Goal: Task Accomplishment & Management: Manage account settings

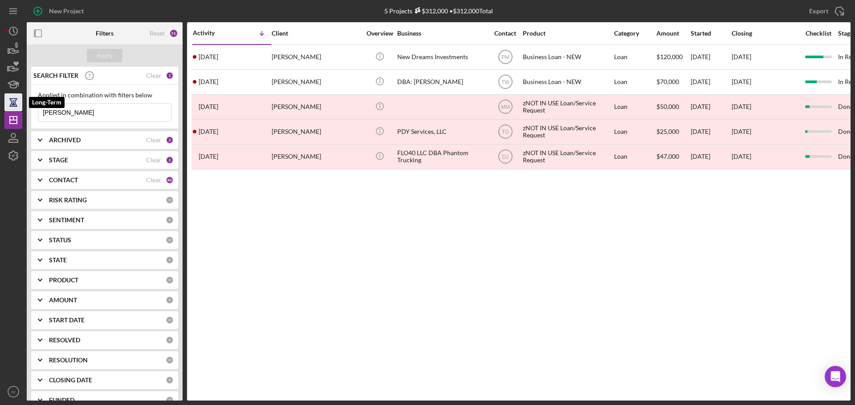
drag, startPoint x: 77, startPoint y: 113, endPoint x: 20, endPoint y: 109, distance: 57.1
click at [20, 109] on div "New Project 5 Projects $312,000 • $312,000 Total [PERSON_NAME] Export Icon/Expo…" at bounding box center [427, 200] width 846 height 401
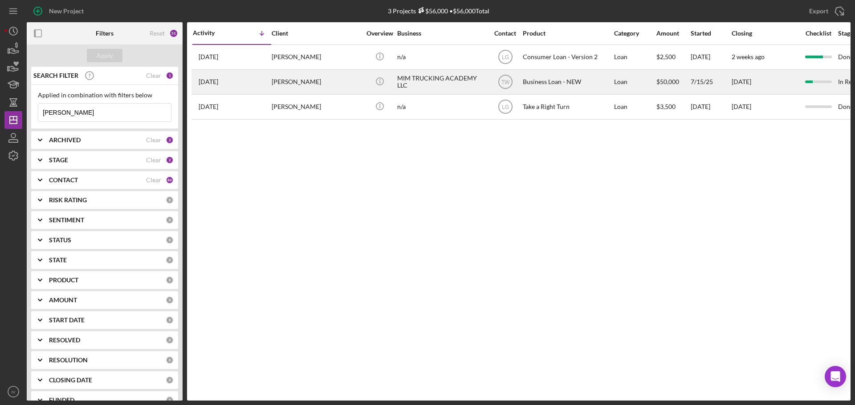
type input "[PERSON_NAME]"
click at [293, 83] on div "[PERSON_NAME]" at bounding box center [316, 82] width 89 height 24
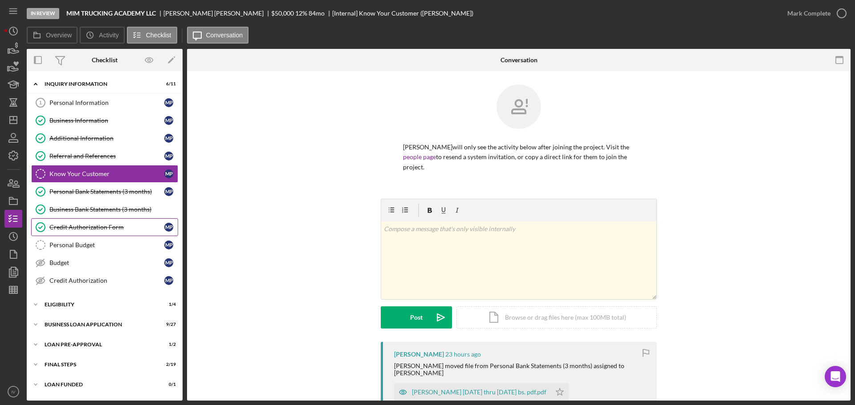
click at [106, 226] on div "Credit Authorization Form" at bounding box center [106, 227] width 115 height 7
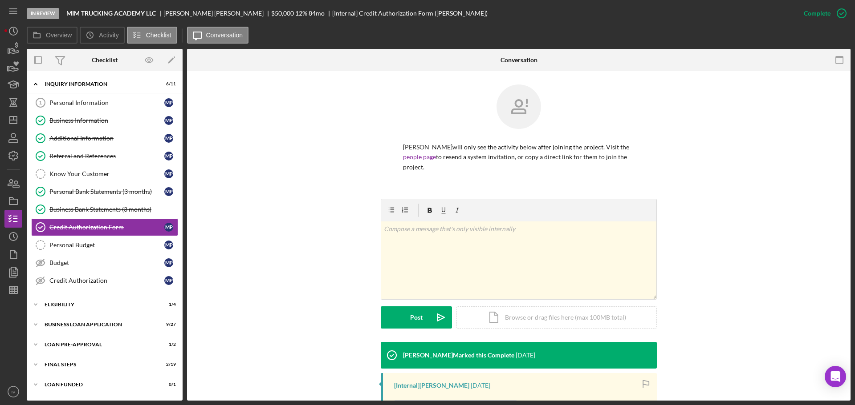
scroll to position [178, 0]
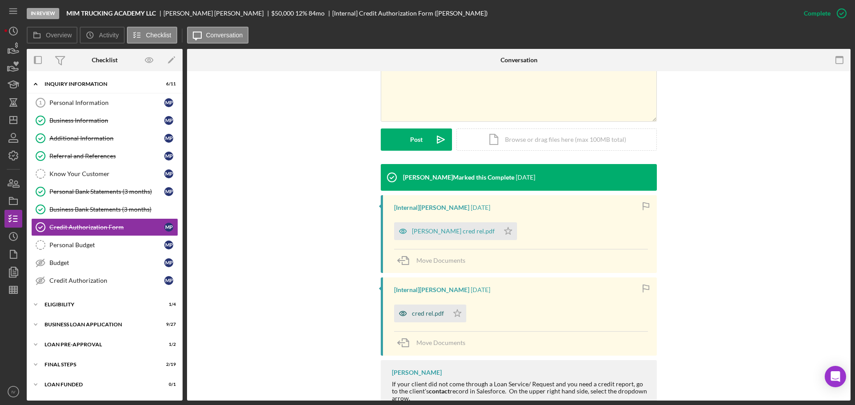
click at [423, 312] on div "cred rel.pdf" at bounding box center [428, 313] width 32 height 7
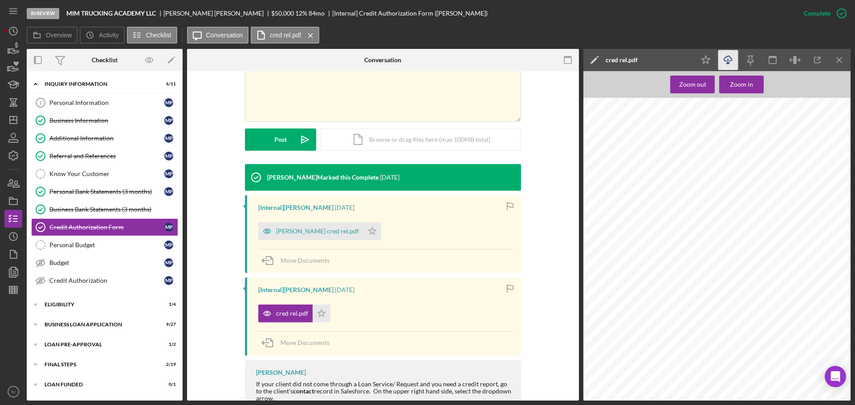
click at [727, 58] on icon "Icon/Download" at bounding box center [728, 60] width 20 height 20
